Goal: Complete application form

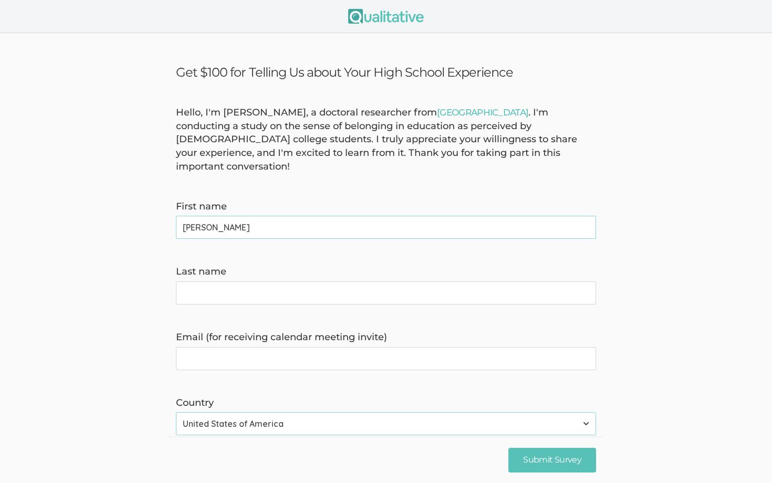
click at [327, 290] on name "Last name" at bounding box center [386, 293] width 420 height 23
click at [275, 216] on name "[PERSON_NAME]" at bounding box center [386, 227] width 420 height 23
type name "[PERSON_NAME]"
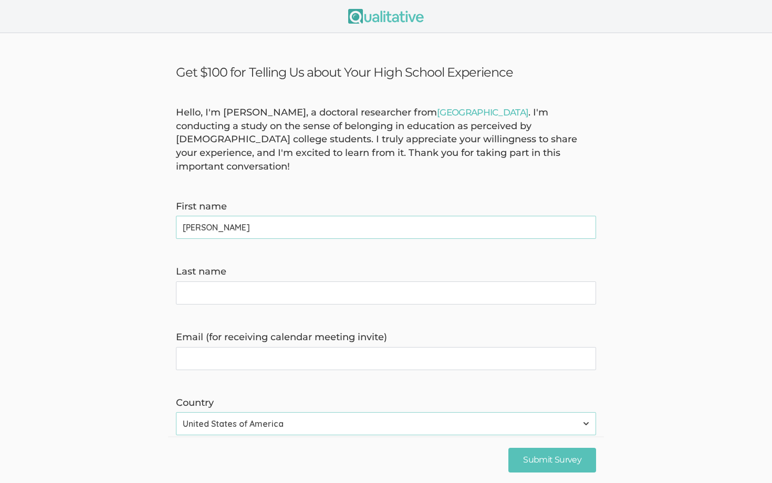
click at [284, 291] on name "Last name" at bounding box center [386, 293] width 420 height 23
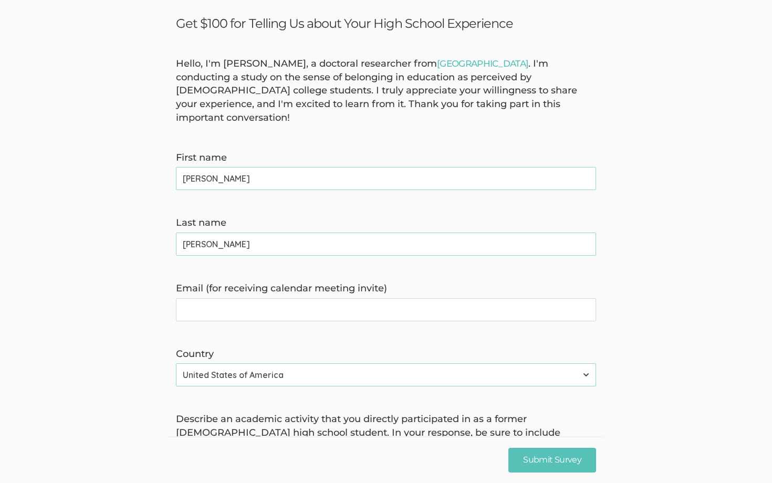
scroll to position [53, 0]
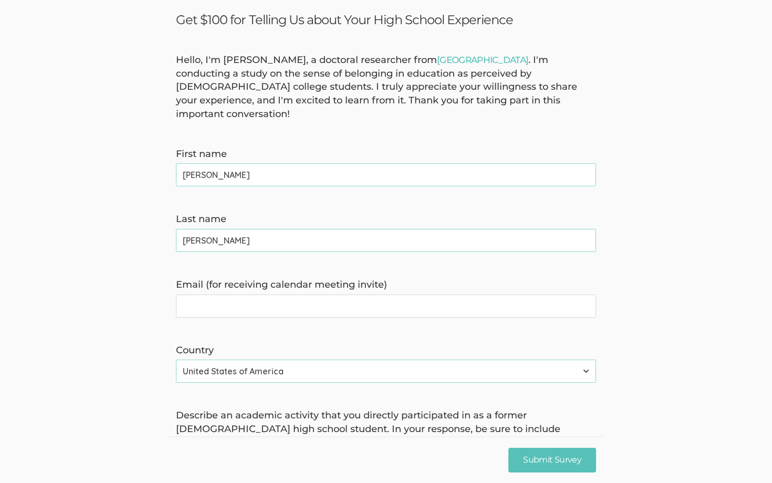
type name "[PERSON_NAME]"
click at [254, 295] on invite\) "Email (for receiving calendar meeting invite)" at bounding box center [386, 306] width 420 height 23
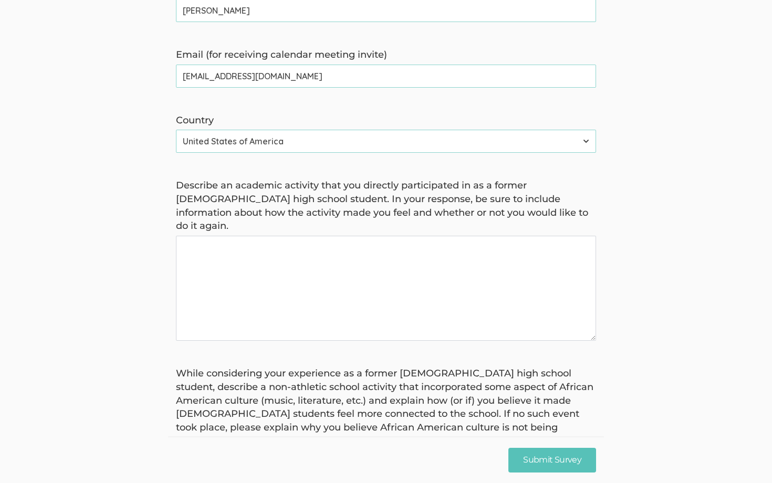
scroll to position [282, 0]
type invite\) "[EMAIL_ADDRESS][DOMAIN_NAME]"
click at [264, 287] on again "Describe an academic activity that you directly participated in as a former [DE…" at bounding box center [386, 289] width 420 height 105
type again "I"
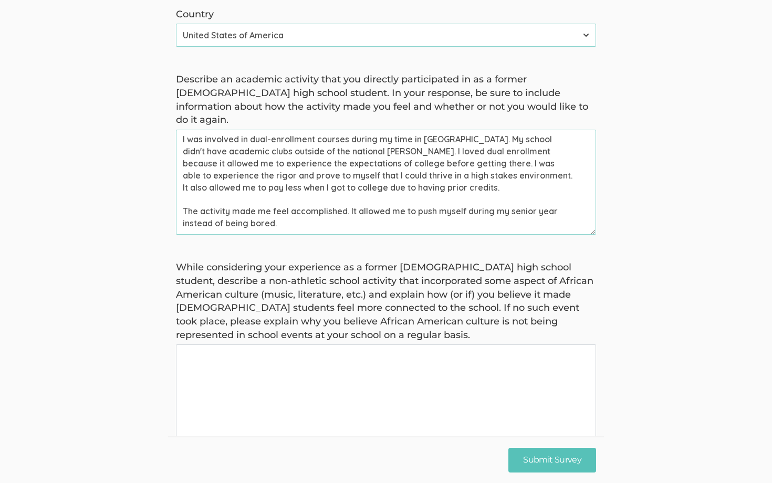
scroll to position [403, 0]
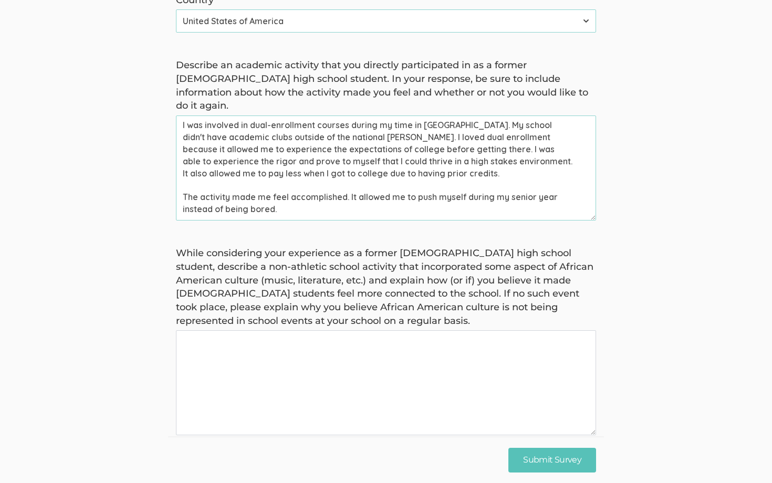
type again "I was involved in dual-enrollment courses during my time in [GEOGRAPHIC_DATA]. …"
click at [218, 355] on basis "While considering your experience as a former [DEMOGRAPHIC_DATA] high school st…" at bounding box center [386, 383] width 420 height 105
type basis "I"
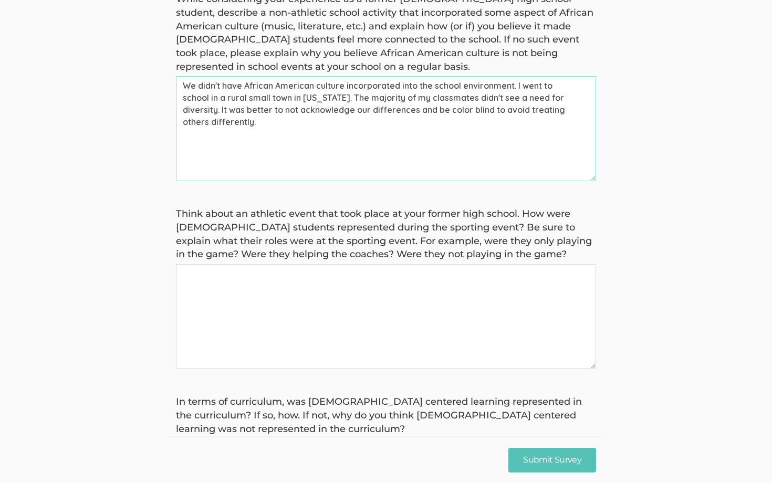
scroll to position [658, 0]
type basis "We didn't have African American culture incorporated into the school environmen…"
click at [247, 282] on game\? "Think about an athletic event that took place at your former high school. How w…" at bounding box center [386, 316] width 420 height 105
type game\? "M"
type game\? "I"
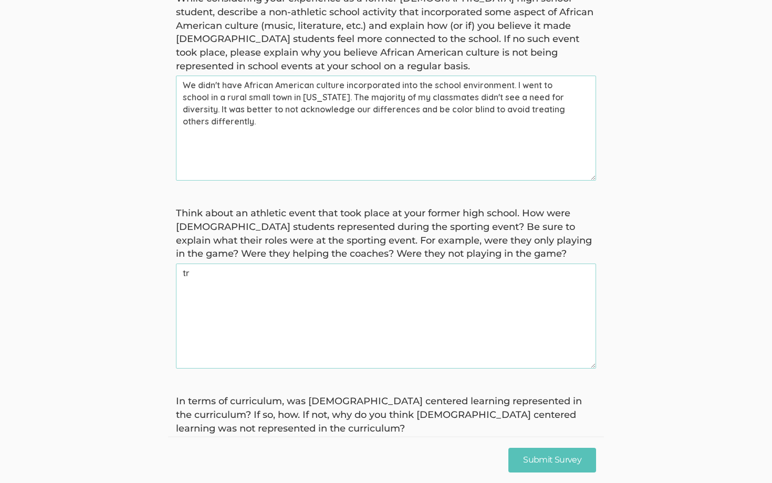
type game\? "t"
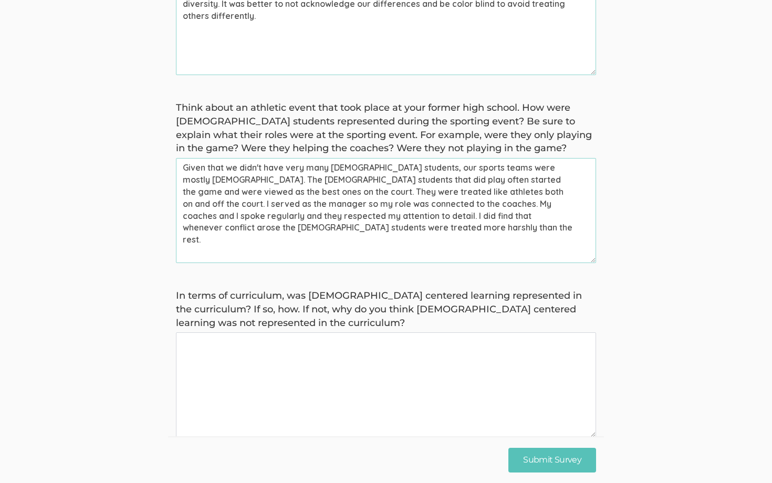
scroll to position [764, 0]
type game\? "Given that we didn't have very many [DEMOGRAPHIC_DATA] students, our sports tea…"
click at [242, 354] on curriculum\? "In terms of curriculum, was [DEMOGRAPHIC_DATA] centered learning represented in…" at bounding box center [386, 384] width 420 height 105
type curriculum\? "n"
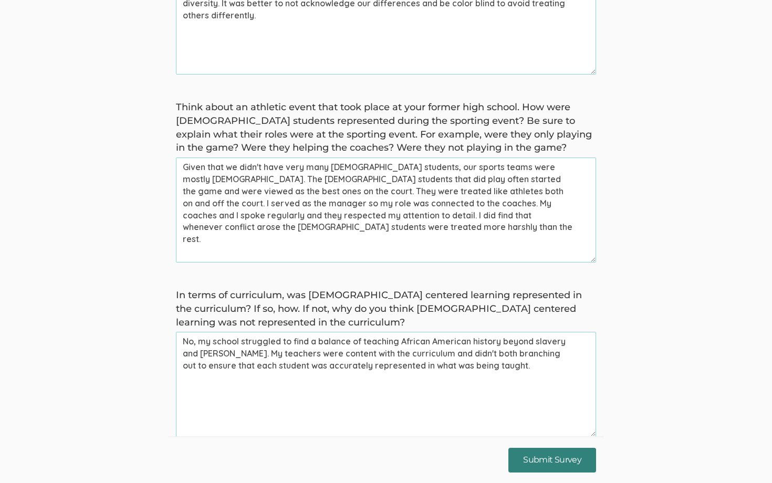
type curriculum\? "No, my school struggled to find a balance of teaching African American history …"
click at [532, 452] on input "Submit Survey" at bounding box center [553, 460] width 88 height 25
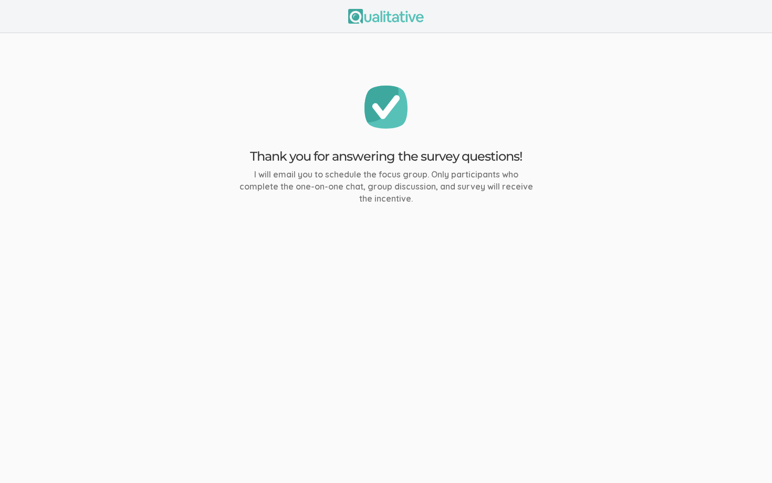
click at [497, 262] on ui-view "Thank you for answering the survey questions! I will email you to schedule the …" at bounding box center [386, 241] width 772 height 483
